Goal: Obtain resource: Download file/media

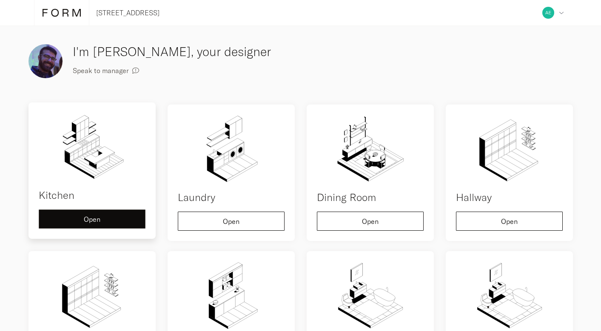
click at [86, 218] on span "Open" at bounding box center [92, 219] width 17 height 7
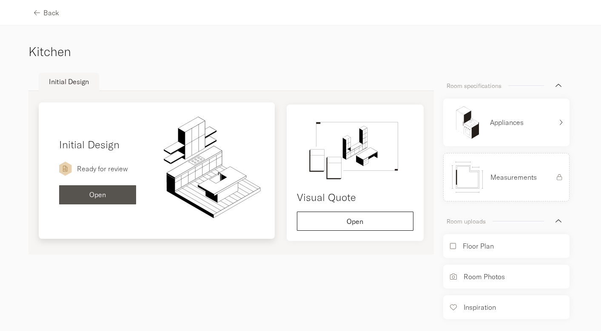
click at [100, 193] on span "Open" at bounding box center [97, 194] width 17 height 7
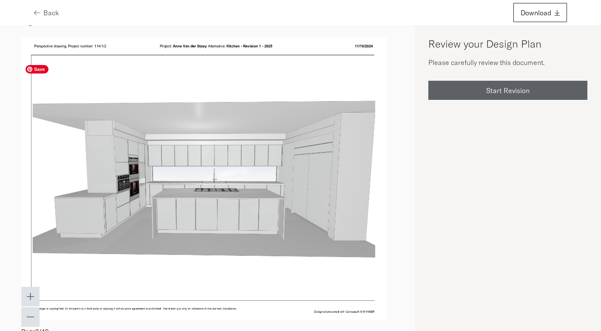
scroll to position [25, 0]
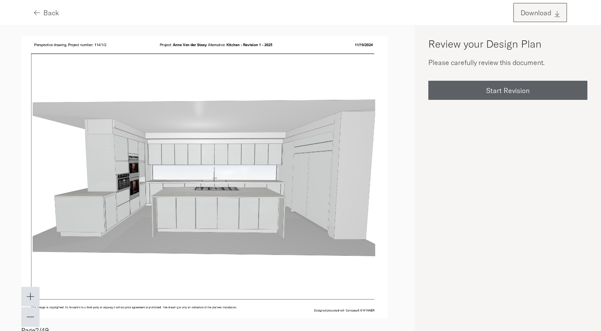
click at [560, 15] on button "Download" at bounding box center [540, 12] width 54 height 19
